Goal: Find specific page/section: Find specific page/section

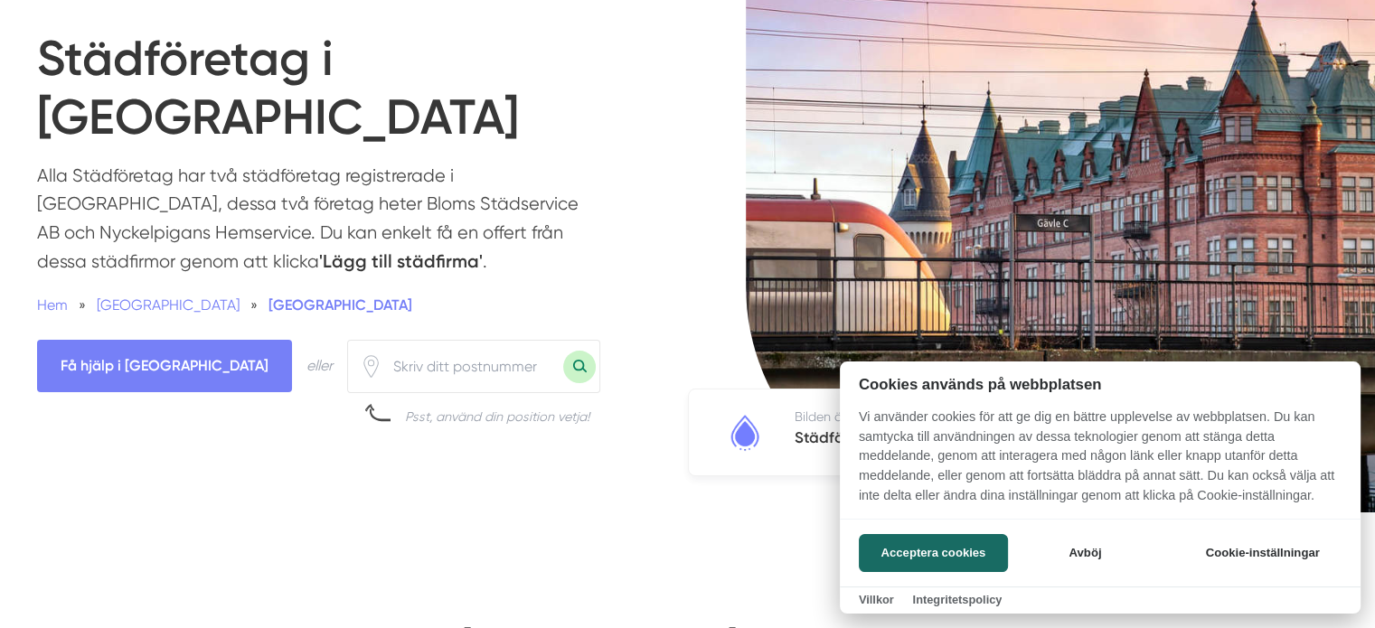
scroll to position [181, 0]
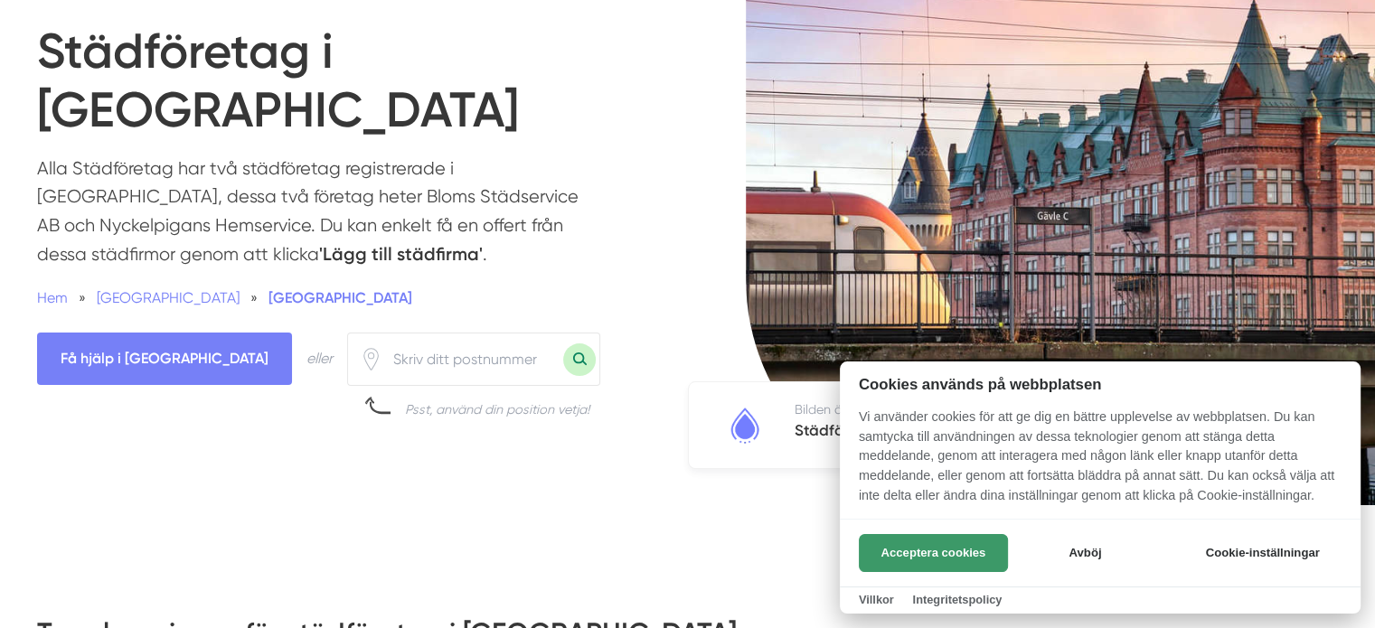
click at [966, 548] on button "Acceptera cookies" at bounding box center [933, 553] width 149 height 38
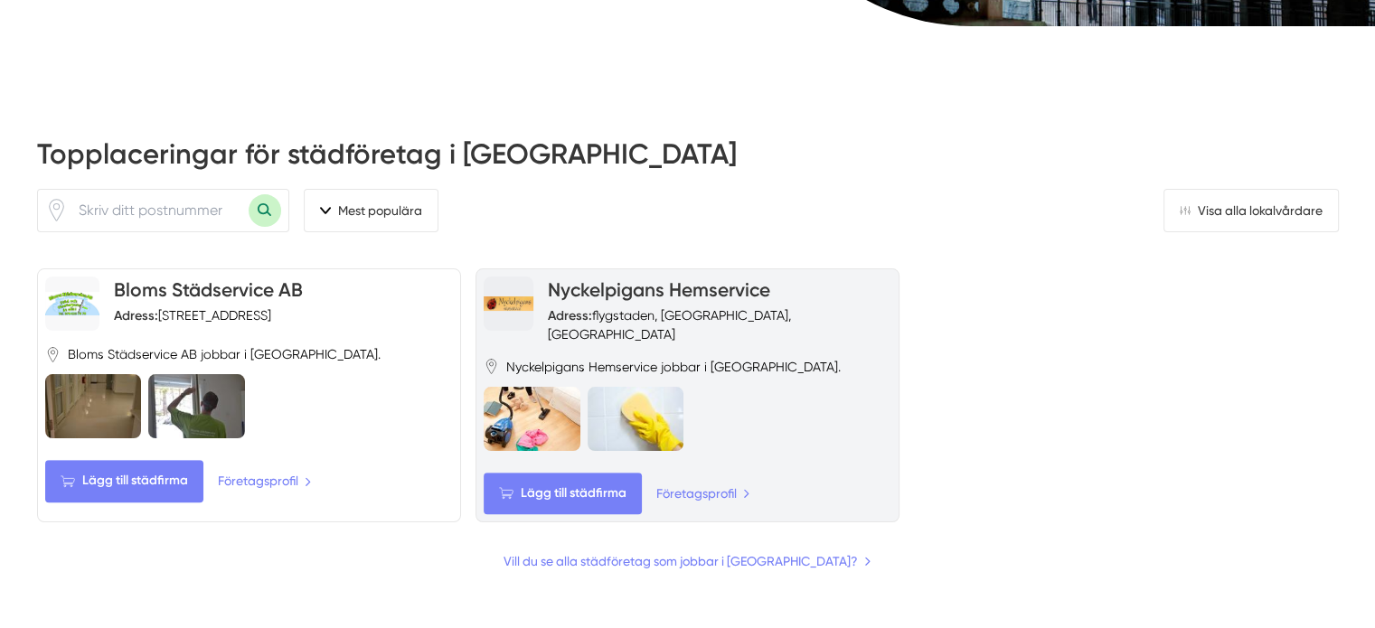
scroll to position [663, 0]
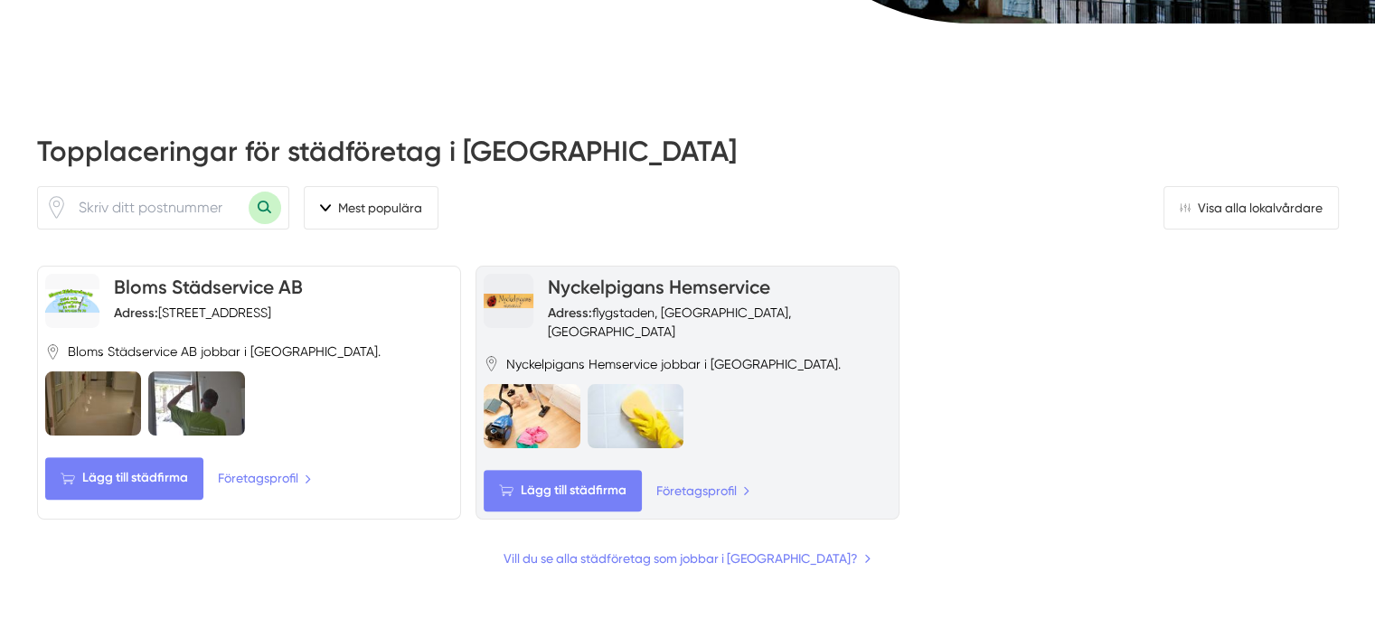
click at [610, 276] on link "Nyckelpigans Hemservice" at bounding box center [659, 287] width 222 height 23
click at [625, 281] on h4 "Nyckelpigans Hemservice" at bounding box center [720, 289] width 344 height 30
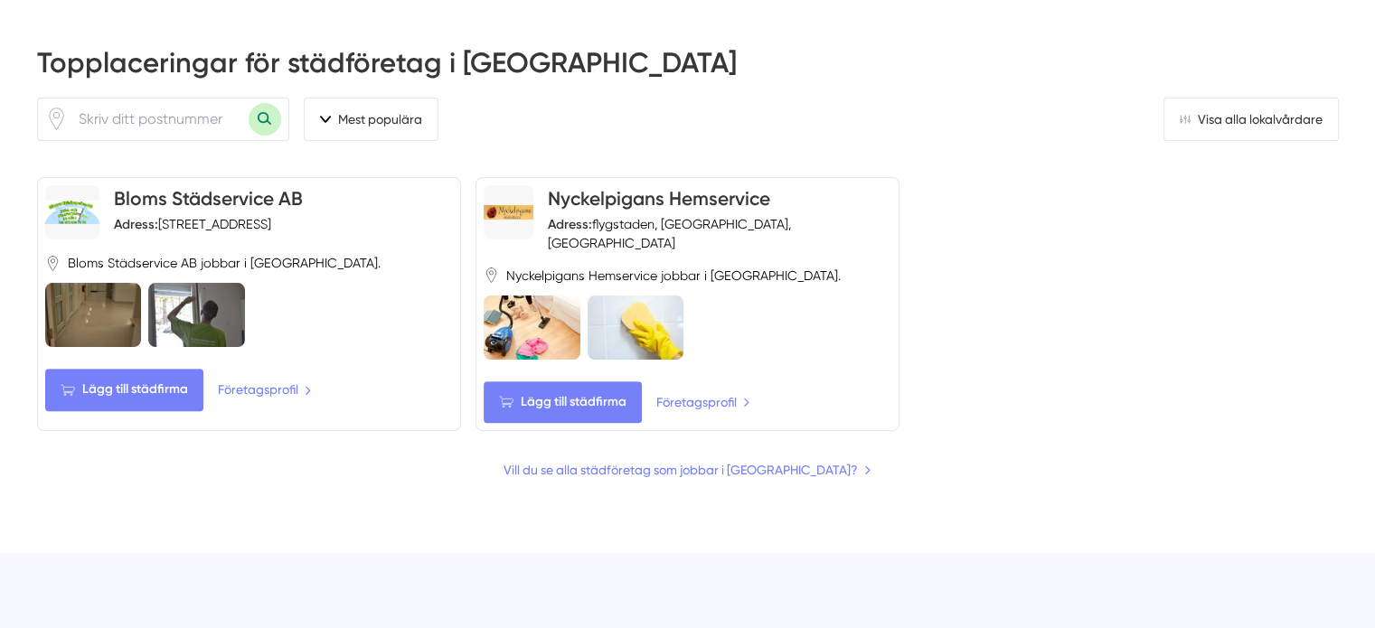
scroll to position [844, 0]
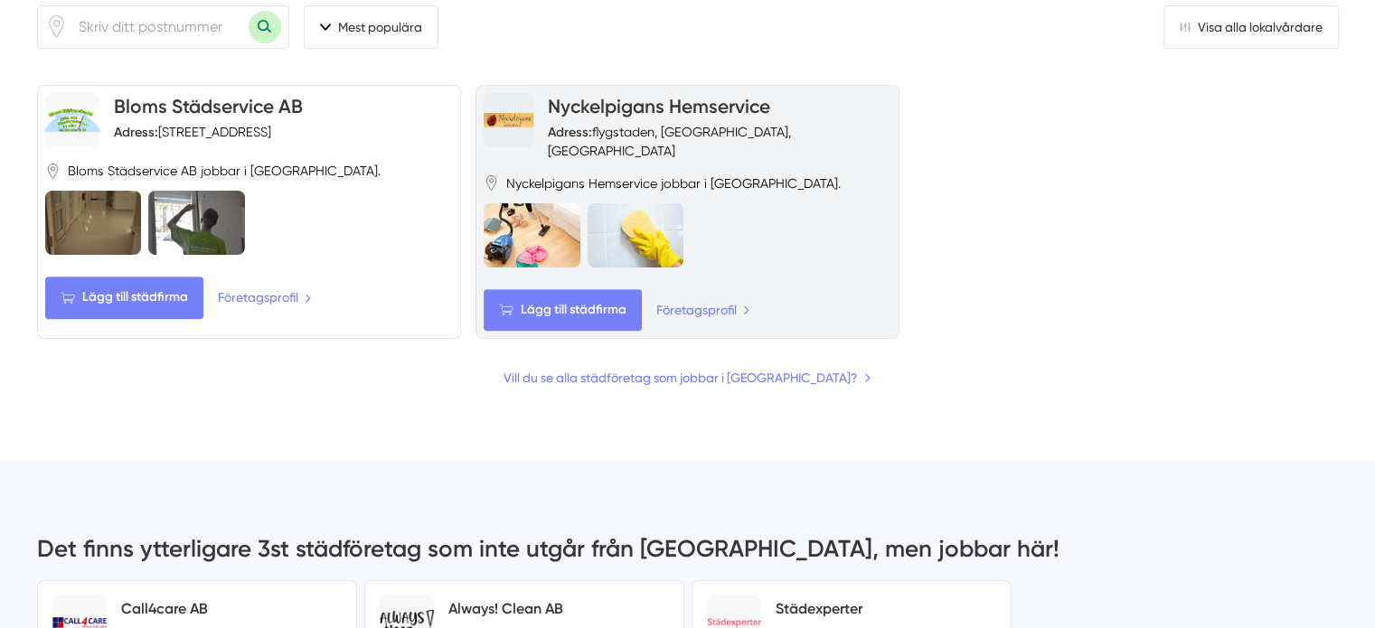
click at [531, 174] on span "Nyckelpigans Hemservice jobbar i [GEOGRAPHIC_DATA]." at bounding box center [673, 183] width 335 height 18
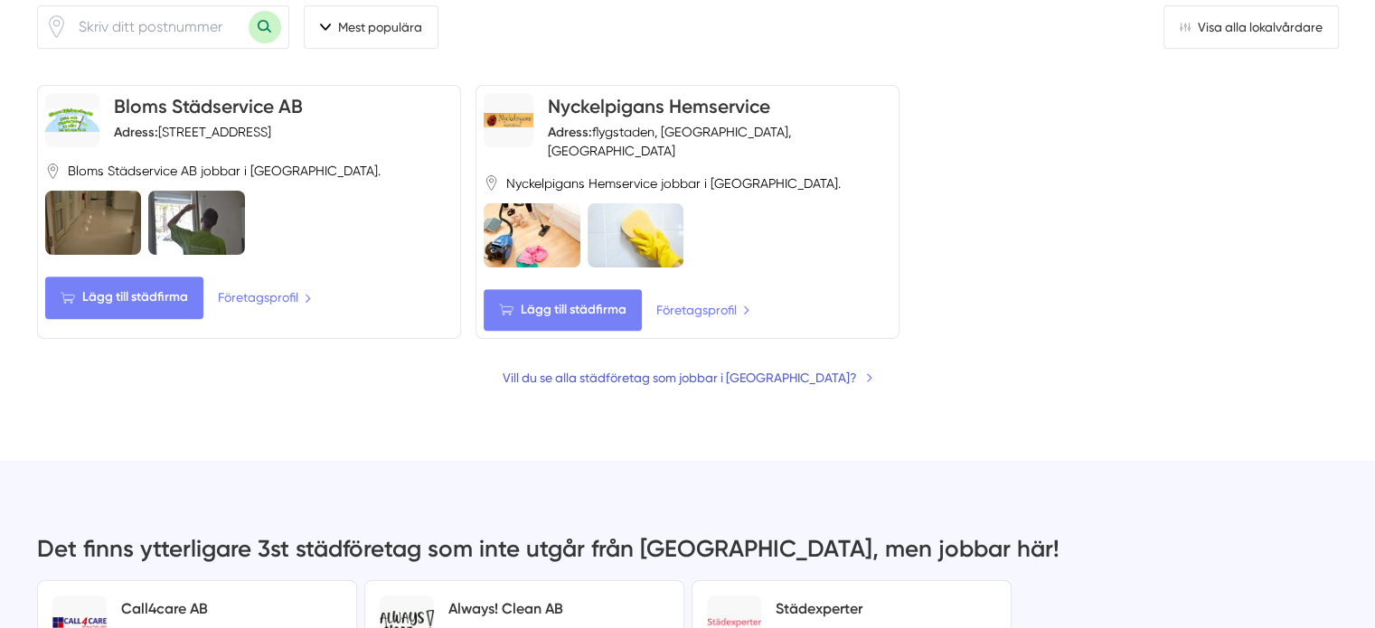
click at [656, 368] on link "Vill du se alla städföretag som jobbar i [GEOGRAPHIC_DATA]?" at bounding box center [688, 378] width 371 height 20
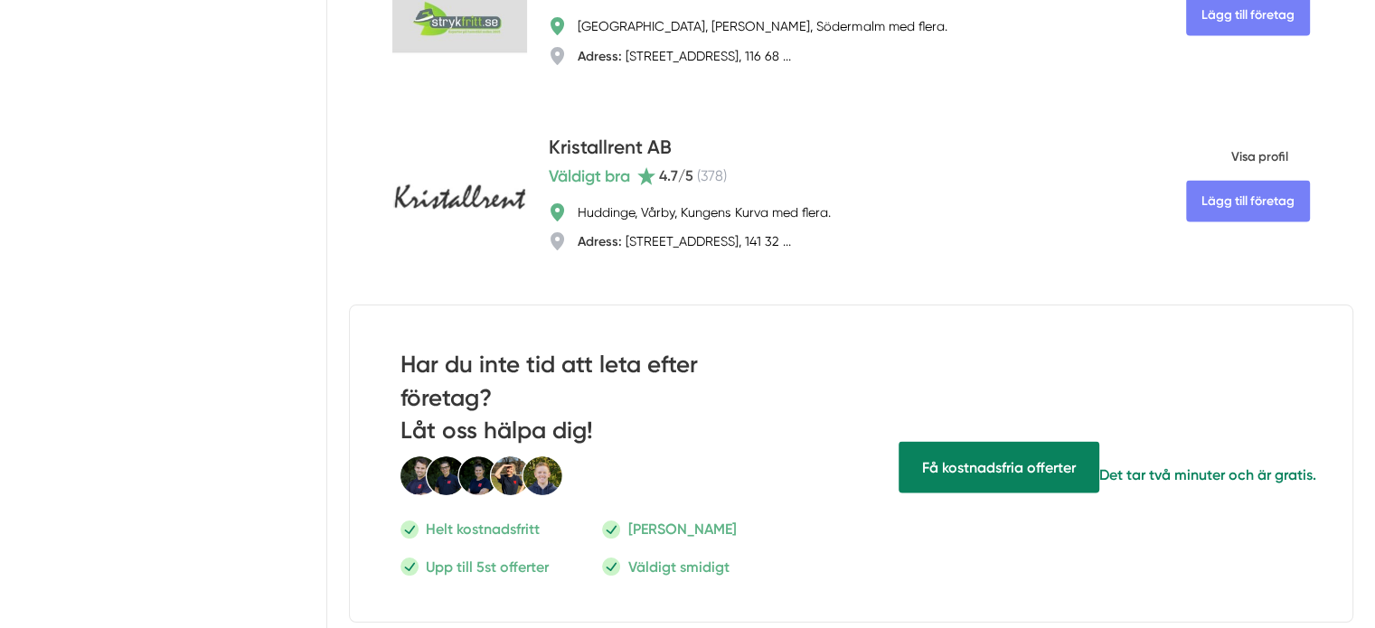
scroll to position [3768, 0]
